Goal: Information Seeking & Learning: Learn about a topic

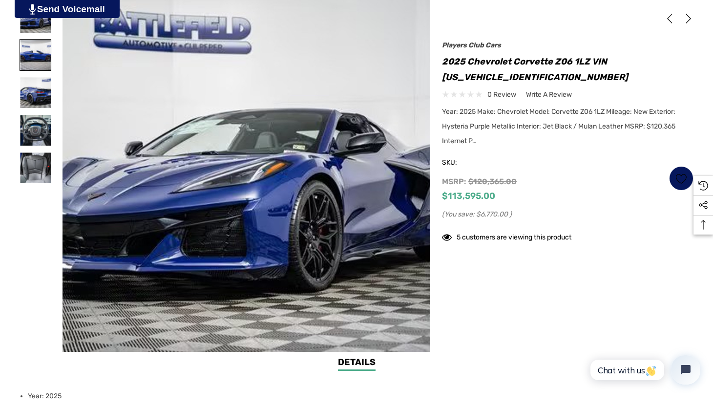
click at [46, 68] on img at bounding box center [35, 55] width 31 height 31
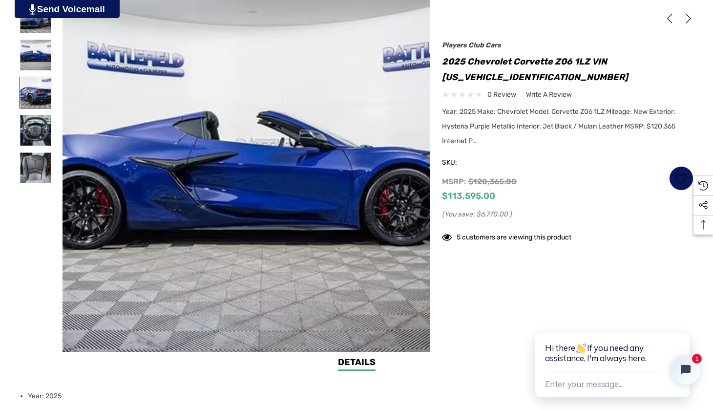
click at [33, 95] on img at bounding box center [35, 92] width 31 height 31
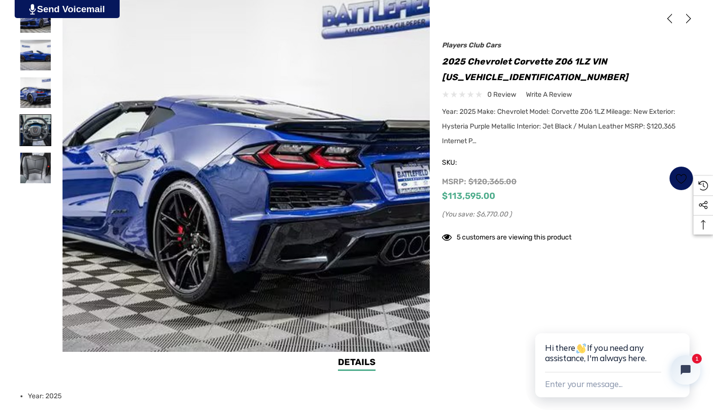
click at [35, 121] on img at bounding box center [35, 130] width 31 height 31
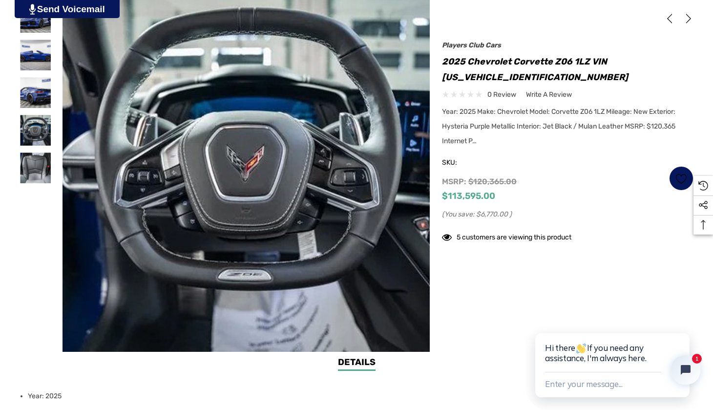
click at [42, 149] on div at bounding box center [36, 168] width 32 height 38
click at [41, 157] on img at bounding box center [35, 167] width 31 height 31
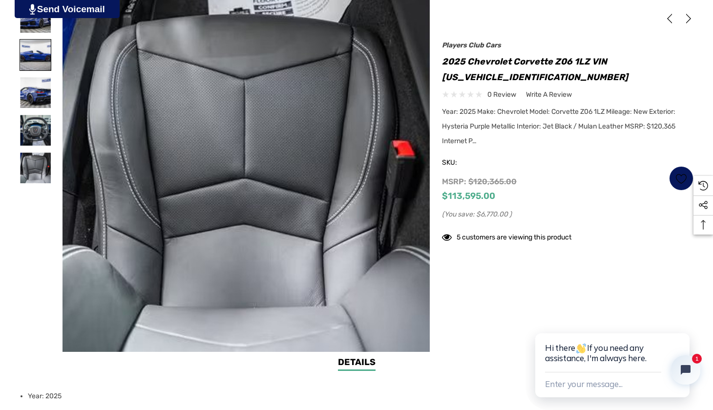
click at [29, 42] on img at bounding box center [35, 55] width 31 height 31
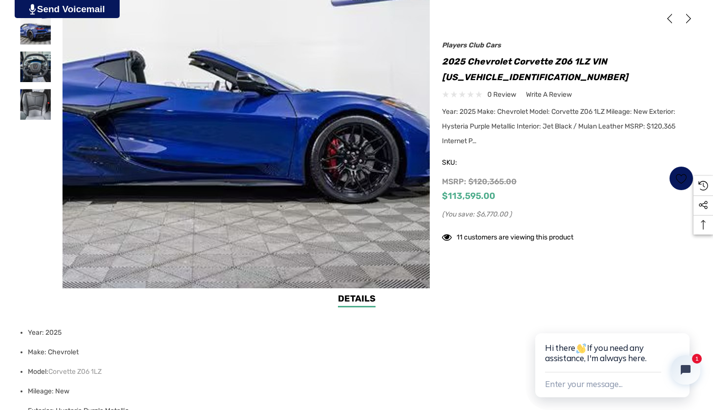
scroll to position [291, 0]
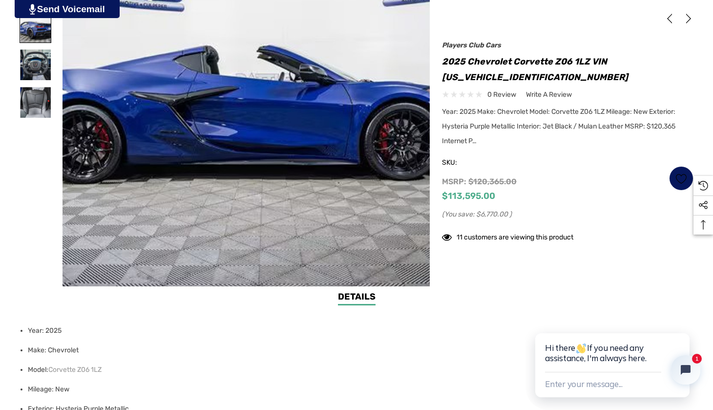
click at [31, 25] on img at bounding box center [35, 27] width 31 height 31
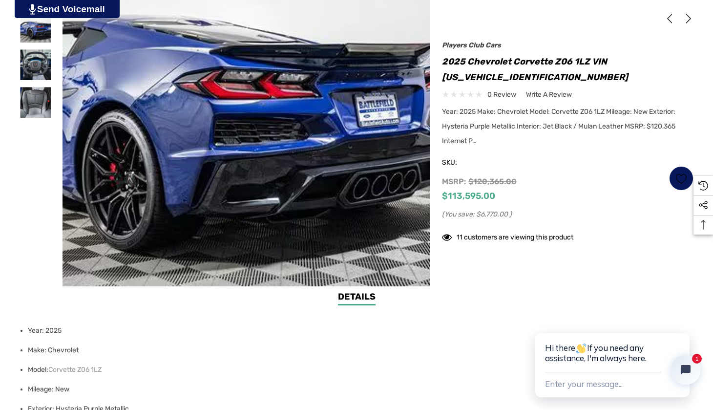
click at [330, 138] on img at bounding box center [187, 97] width 625 height 417
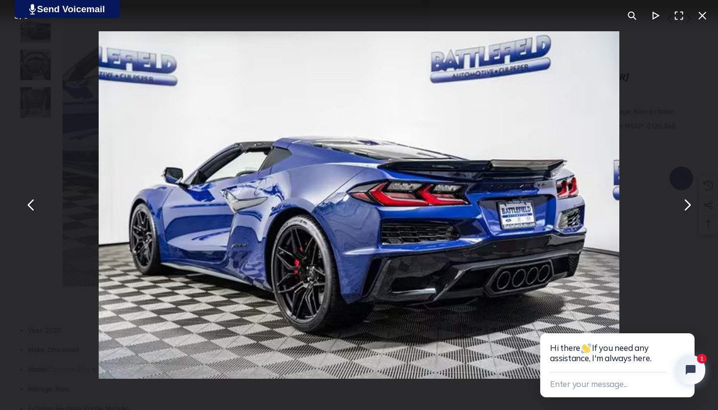
click at [692, 210] on button "You can close this modal content with the ESC key" at bounding box center [686, 204] width 23 height 23
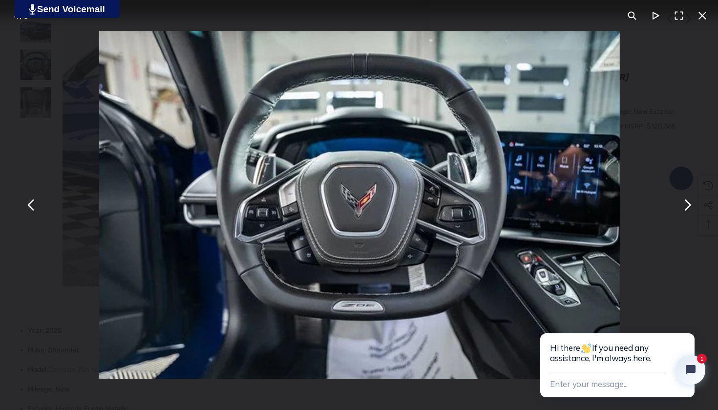
click at [690, 210] on button "You can close this modal content with the ESC key" at bounding box center [686, 204] width 23 height 23
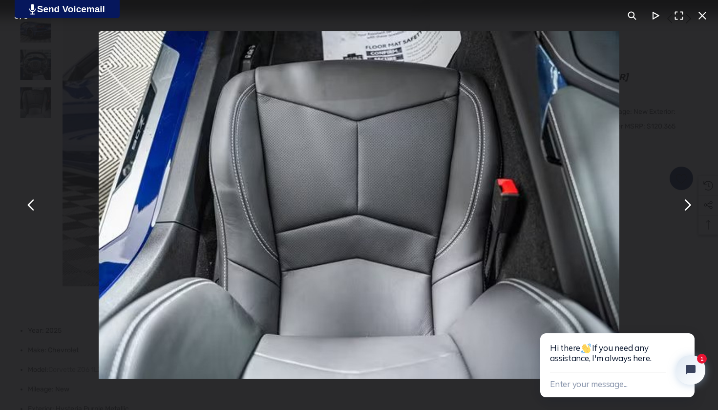
click at [690, 210] on button "You can close this modal content with the ESC key" at bounding box center [686, 204] width 23 height 23
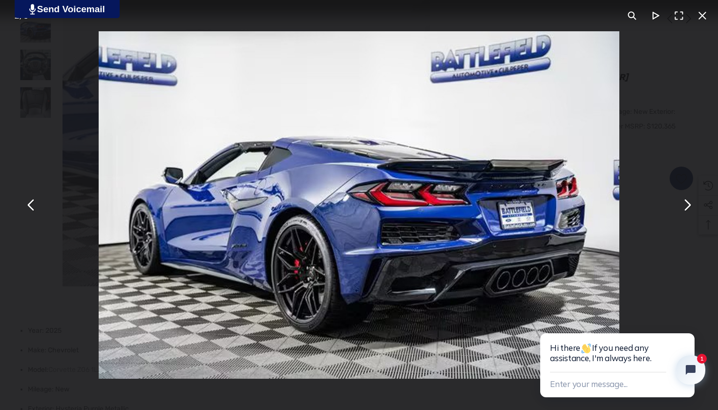
click at [689, 210] on button "You can close this modal content with the ESC key" at bounding box center [686, 204] width 23 height 23
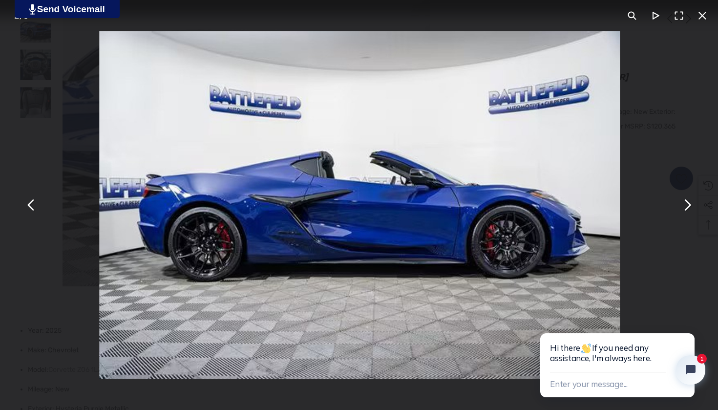
click at [689, 210] on button "You can close this modal content with the ESC key" at bounding box center [686, 204] width 23 height 23
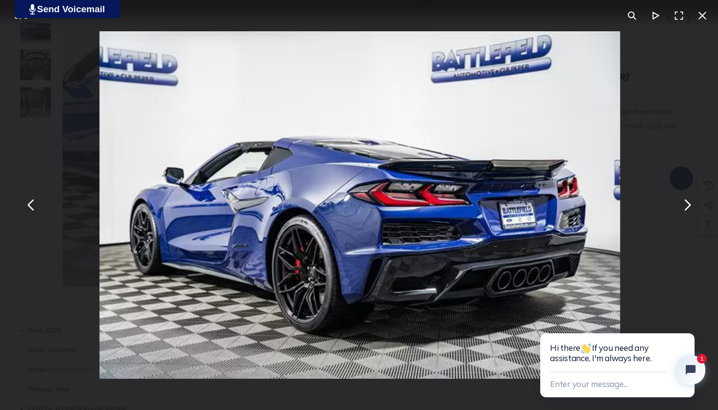
click at [689, 210] on button "You can close this modal content with the ESC key" at bounding box center [686, 204] width 23 height 23
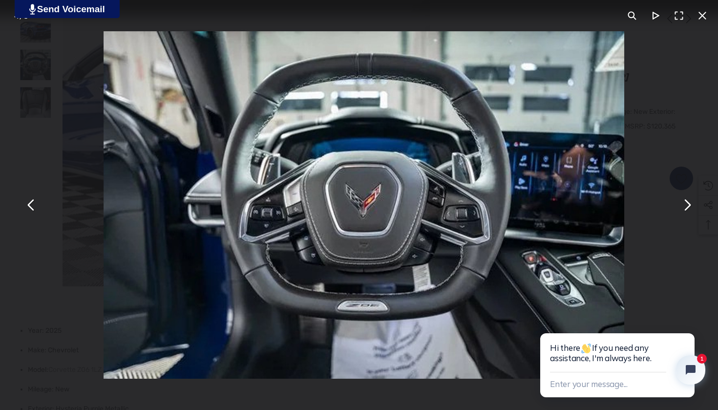
click at [689, 210] on button "You can close this modal content with the ESC key" at bounding box center [686, 204] width 23 height 23
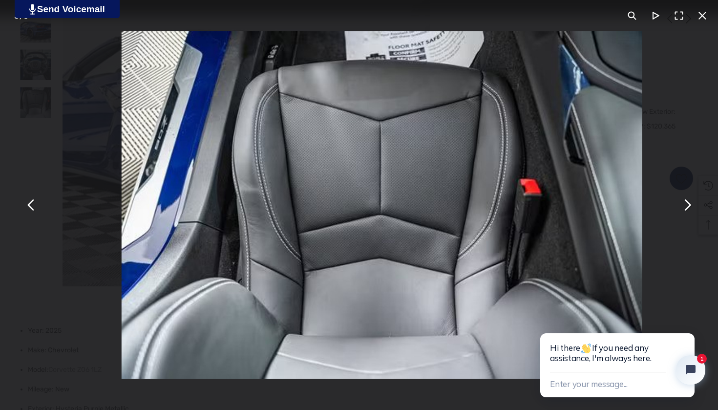
click at [689, 210] on button "You can close this modal content with the ESC key" at bounding box center [686, 204] width 23 height 23
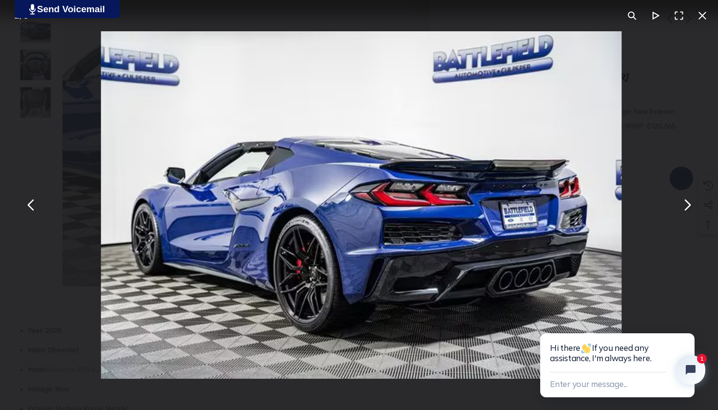
click at [689, 210] on button "You can close this modal content with the ESC key" at bounding box center [686, 204] width 23 height 23
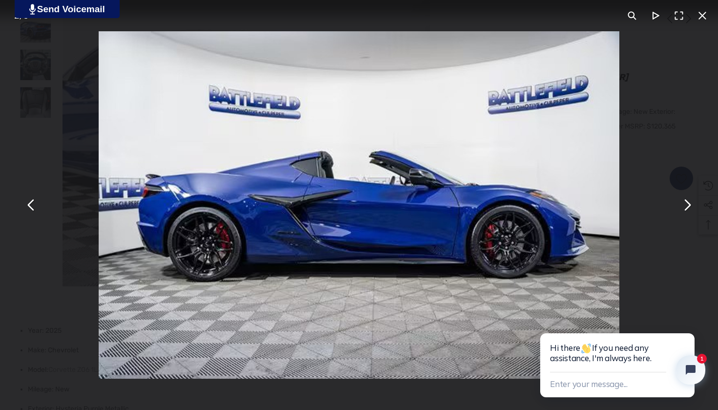
click at [689, 210] on button "You can close this modal content with the ESC key" at bounding box center [686, 204] width 23 height 23
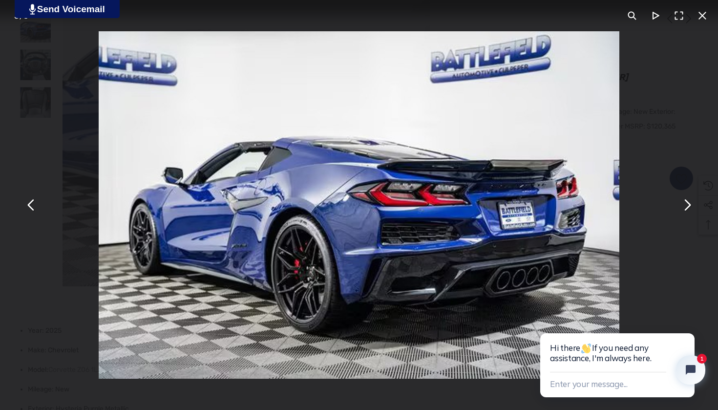
click at [689, 210] on button "You can close this modal content with the ESC key" at bounding box center [686, 204] width 23 height 23
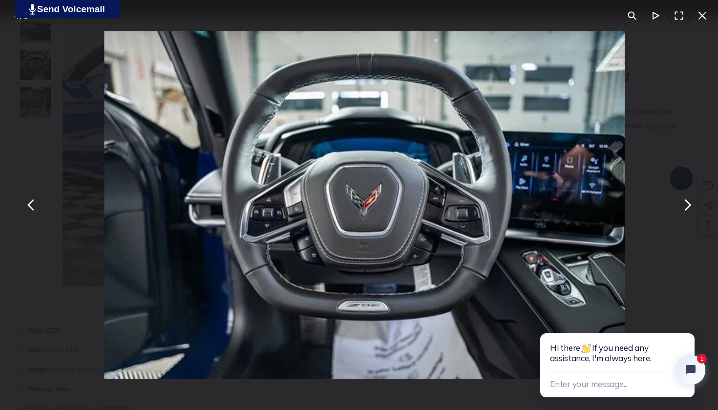
click at [689, 210] on button "You can close this modal content with the ESC key" at bounding box center [686, 204] width 23 height 23
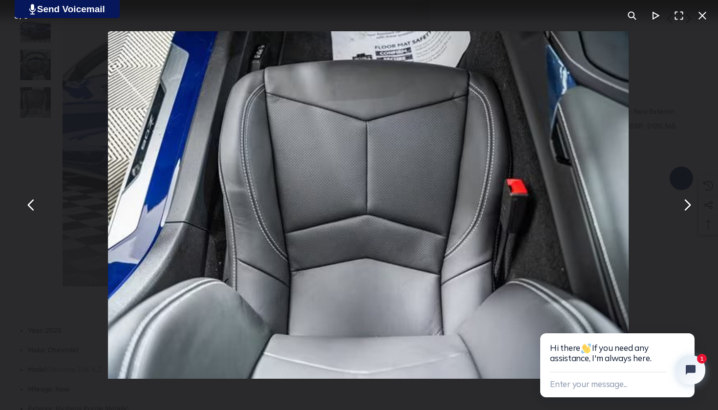
click at [689, 210] on button "You can close this modal content with the ESC key" at bounding box center [686, 204] width 23 height 23
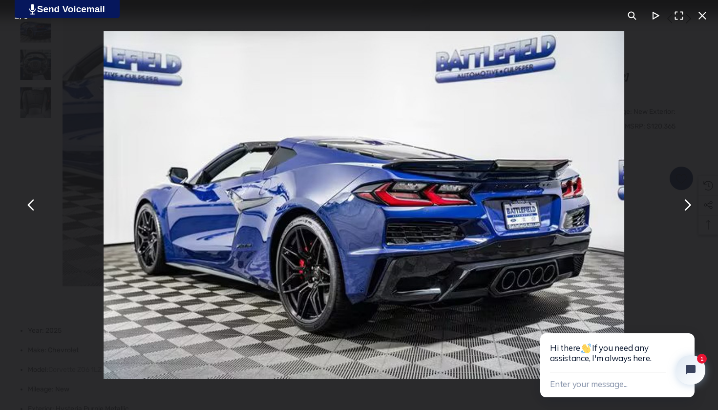
click at [689, 210] on button "You can close this modal content with the ESC key" at bounding box center [686, 204] width 23 height 23
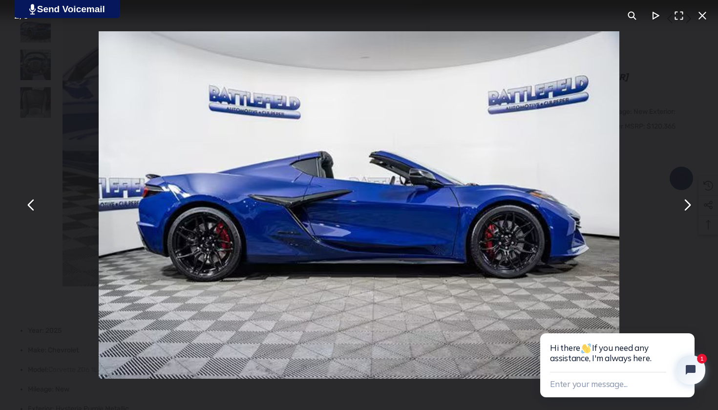
click at [689, 210] on button "You can close this modal content with the ESC key" at bounding box center [686, 204] width 23 height 23
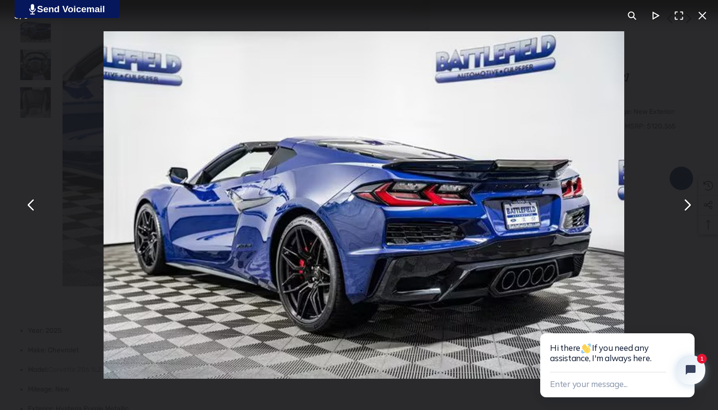
click at [689, 210] on button "You can close this modal content with the ESC key" at bounding box center [686, 204] width 23 height 23
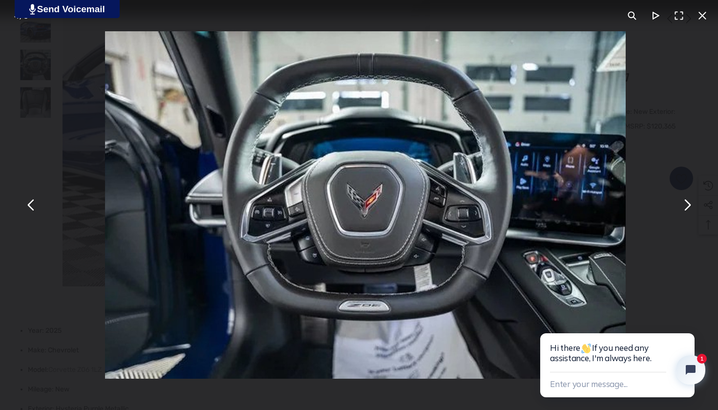
click at [689, 211] on button "You can close this modal content with the ESC key" at bounding box center [686, 204] width 23 height 23
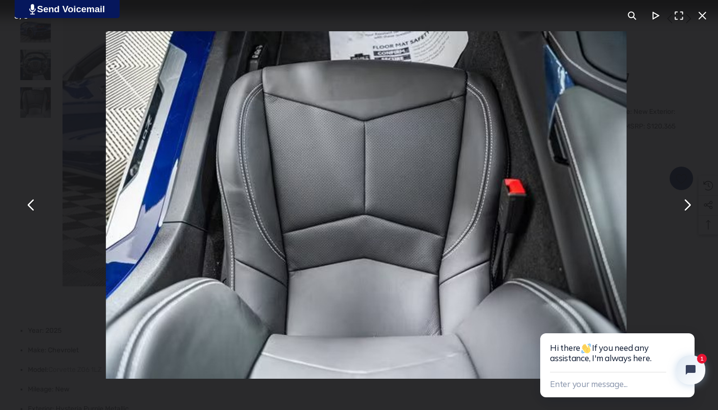
click at [689, 211] on button "You can close this modal content with the ESC key" at bounding box center [686, 204] width 23 height 23
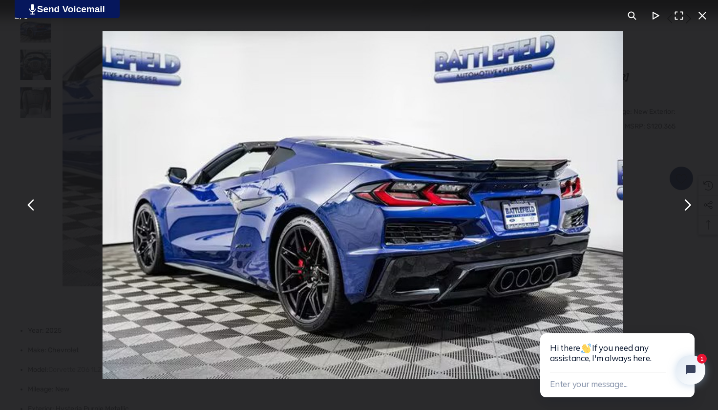
click at [689, 211] on button "You can close this modal content with the ESC key" at bounding box center [686, 204] width 23 height 23
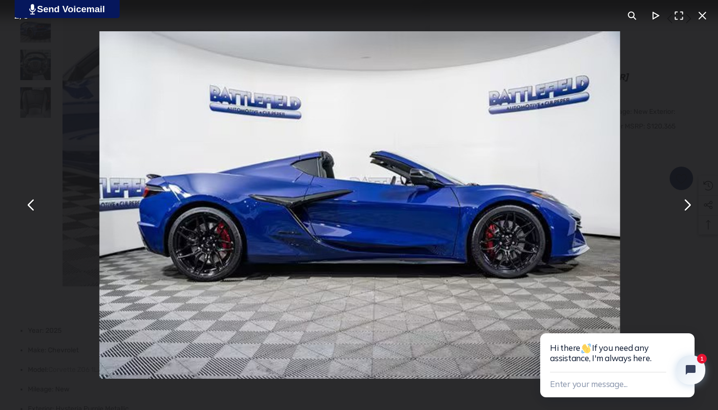
click at [689, 211] on button "You can close this modal content with the ESC key" at bounding box center [686, 204] width 23 height 23
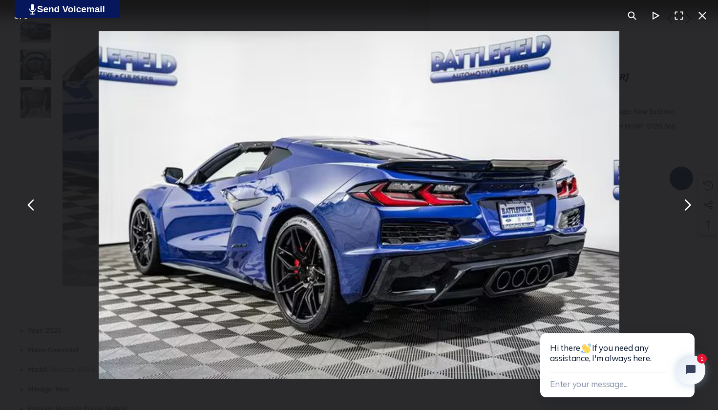
click at [36, 214] on button "You can close this modal content with the ESC key" at bounding box center [31, 204] width 23 height 23
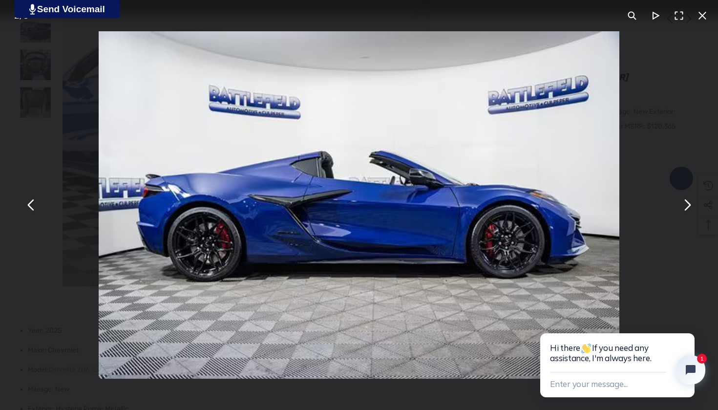
click at [707, 16] on button "You can close this modal content with the ESC key" at bounding box center [702, 15] width 23 height 23
